Goal: Information Seeking & Learning: Learn about a topic

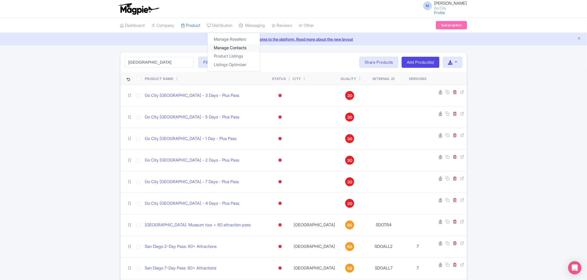
click at [234, 46] on link "Manage Contacts" at bounding box center [233, 48] width 52 height 9
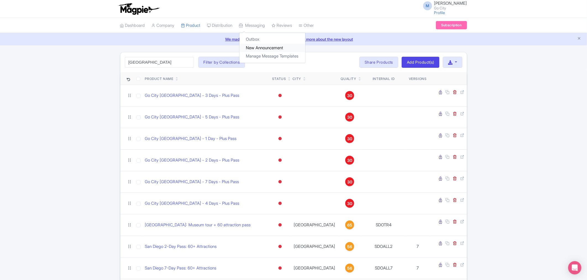
click at [264, 46] on link "New Announcement" at bounding box center [272, 48] width 66 height 9
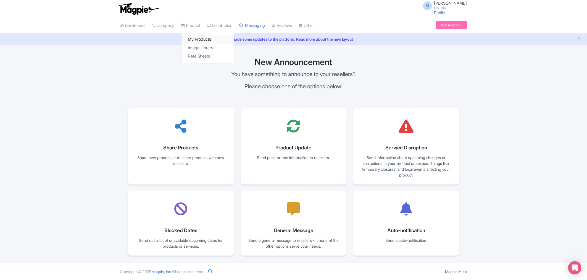
click at [195, 36] on link "My Products" at bounding box center [207, 39] width 52 height 9
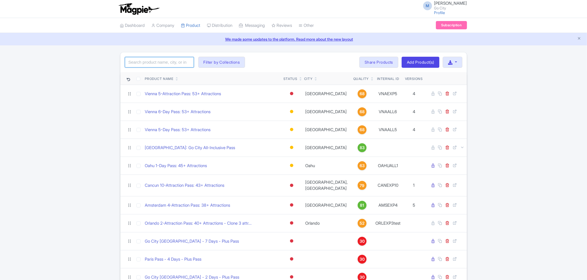
click at [180, 61] on input "search" at bounding box center [159, 62] width 69 height 10
type input "m"
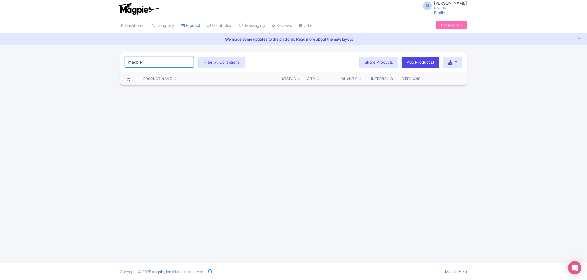
type input "magpie"
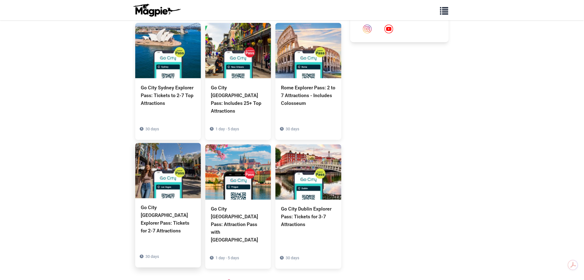
scroll to position [307, 0]
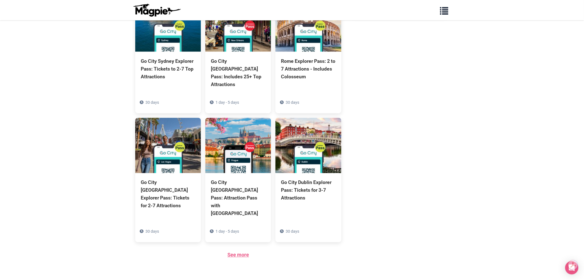
click at [236, 252] on link "See more" at bounding box center [239, 255] width 22 height 6
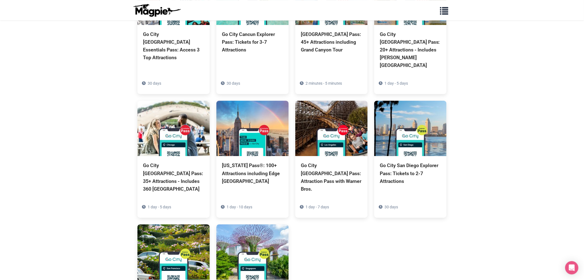
scroll to position [596, 0]
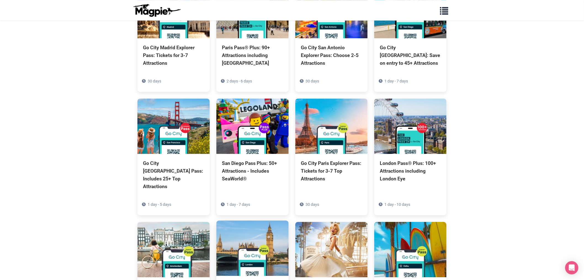
click at [276, 228] on img at bounding box center [253, 247] width 72 height 55
